Goal: Navigation & Orientation: Find specific page/section

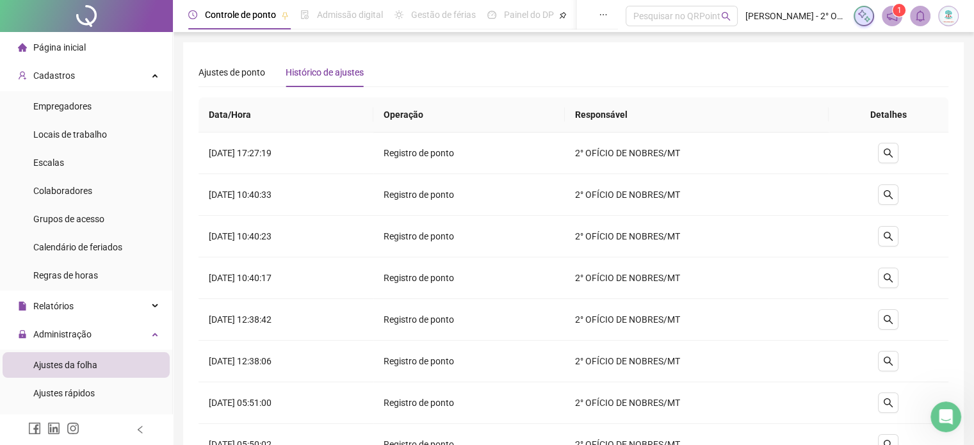
click at [60, 48] on span "Página inicial" at bounding box center [59, 47] width 53 height 10
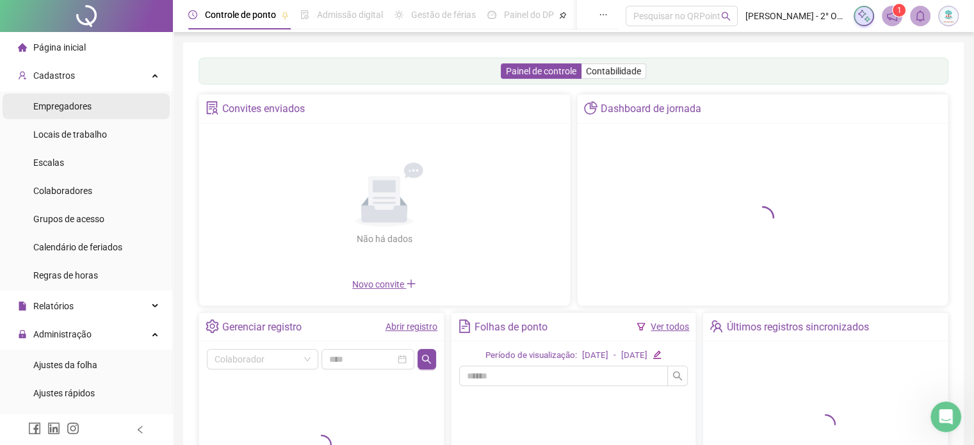
click at [52, 112] on div "Empregadores" at bounding box center [62, 107] width 58 height 26
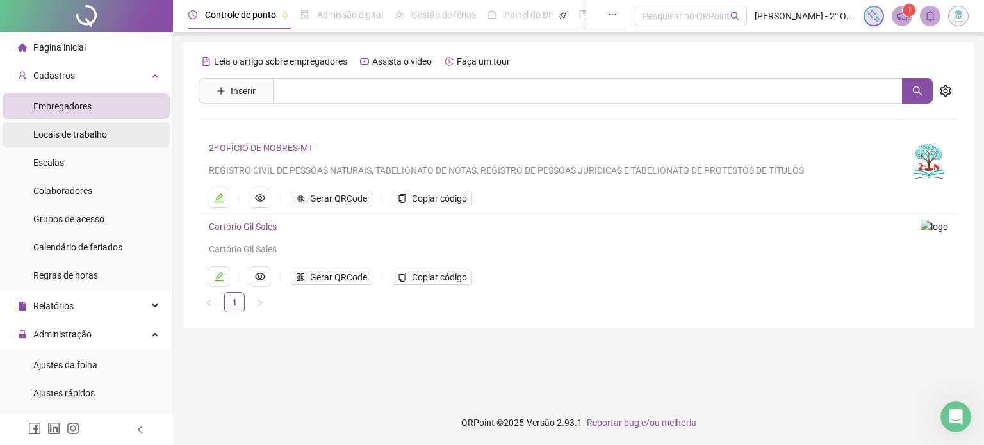
click at [58, 138] on span "Locais de trabalho" at bounding box center [70, 134] width 74 height 10
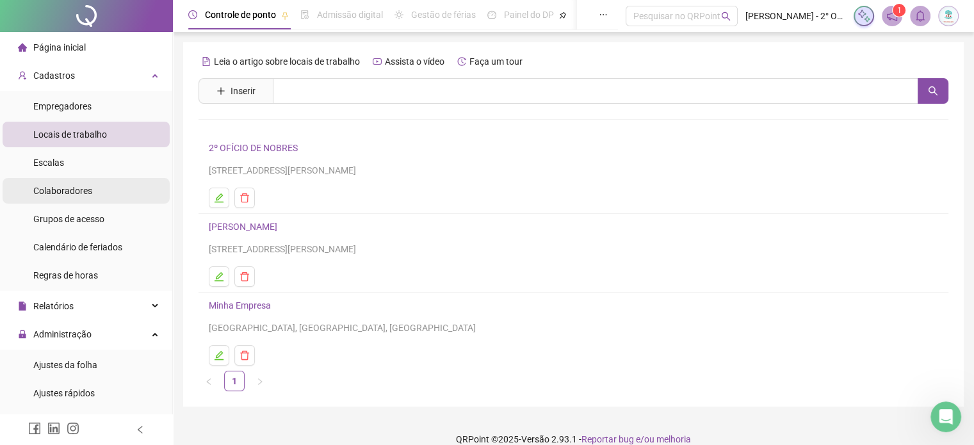
drag, startPoint x: 55, startPoint y: 189, endPoint x: 65, endPoint y: 197, distance: 12.8
click at [56, 189] on span "Colaboradores" at bounding box center [62, 191] width 59 height 10
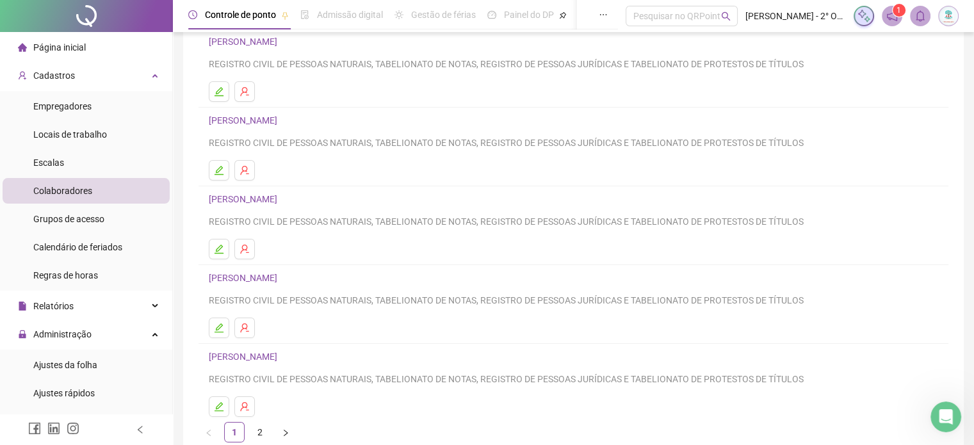
scroll to position [174, 0]
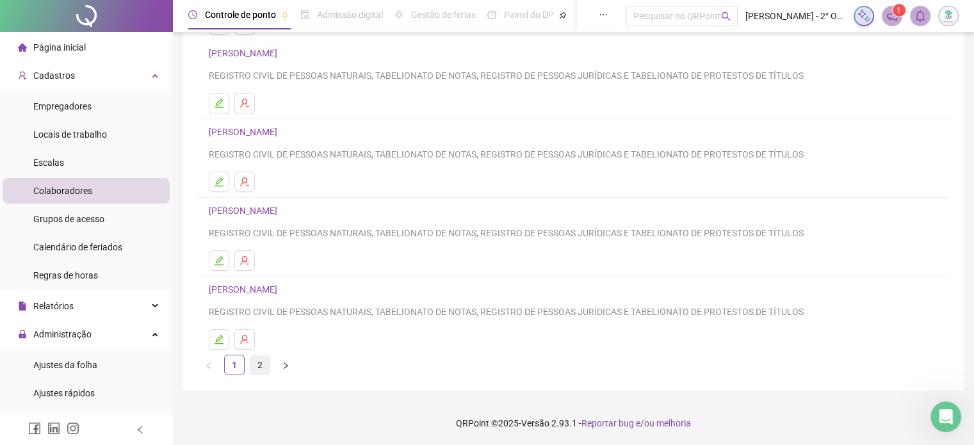
click at [260, 370] on link "2" at bounding box center [259, 364] width 19 height 19
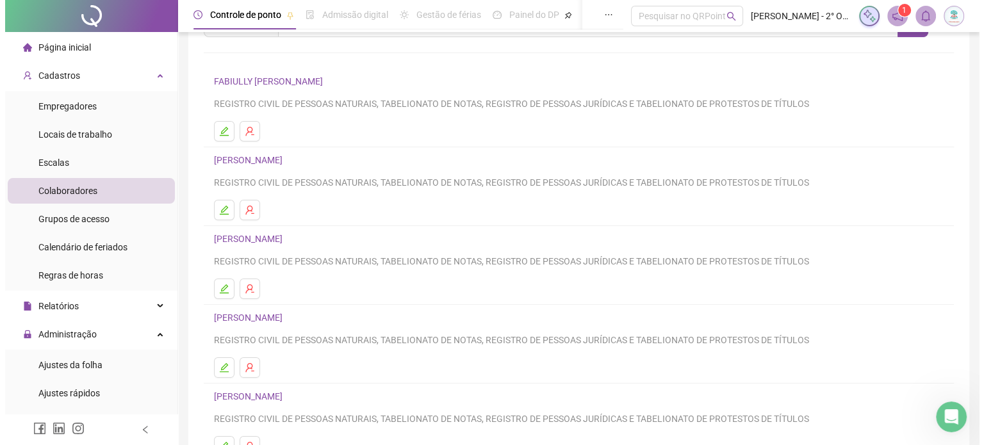
scroll to position [0, 0]
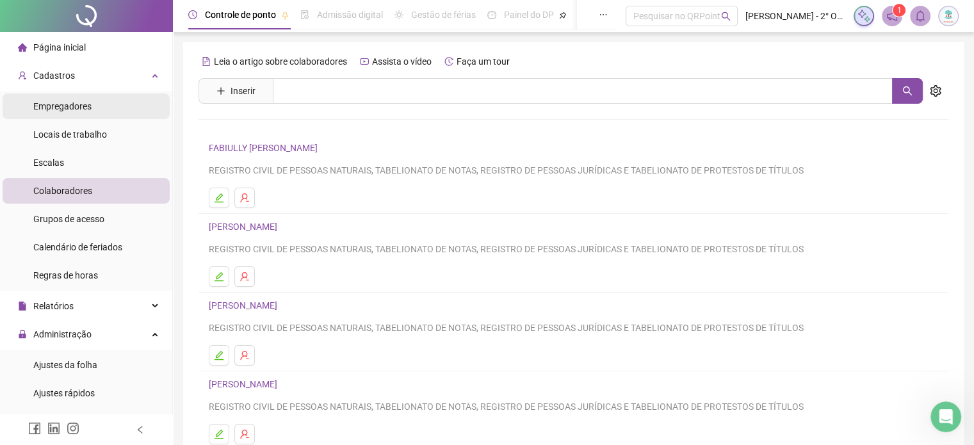
click at [56, 110] on span "Empregadores" at bounding box center [62, 106] width 58 height 10
